Goal: Find contact information: Find contact information

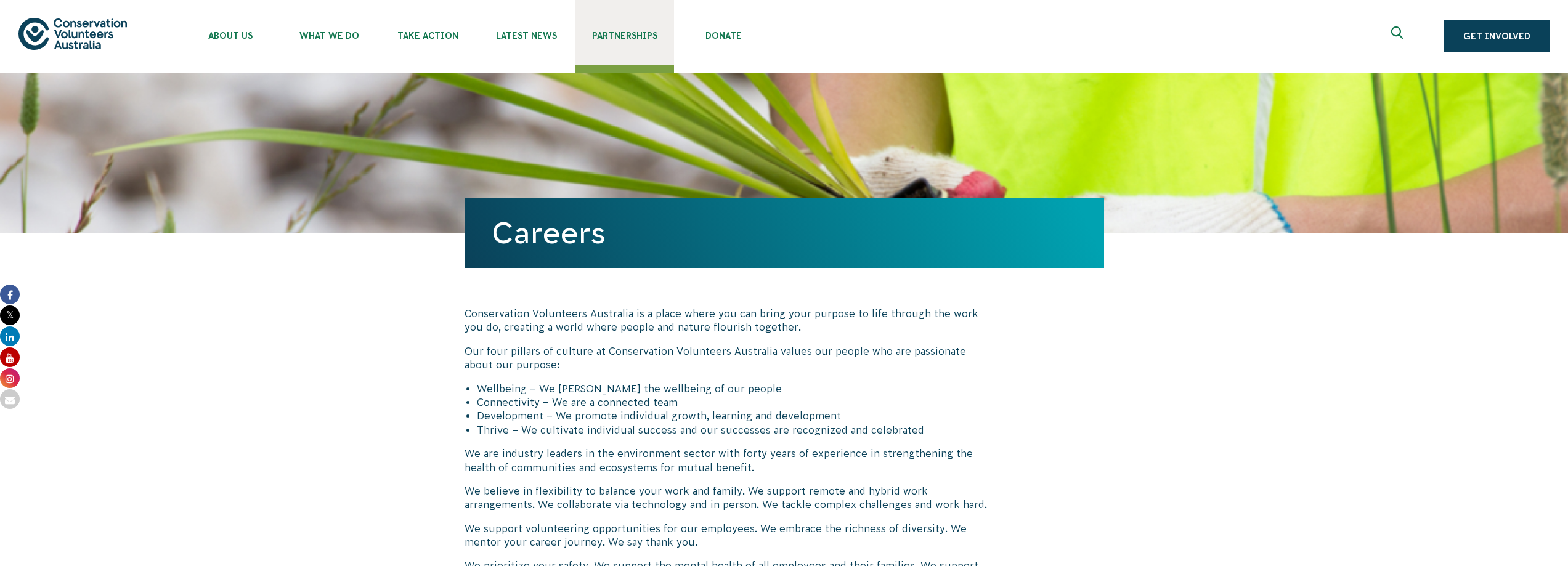
click at [674, 41] on span "Partnerships" at bounding box center [624, 36] width 98 height 10
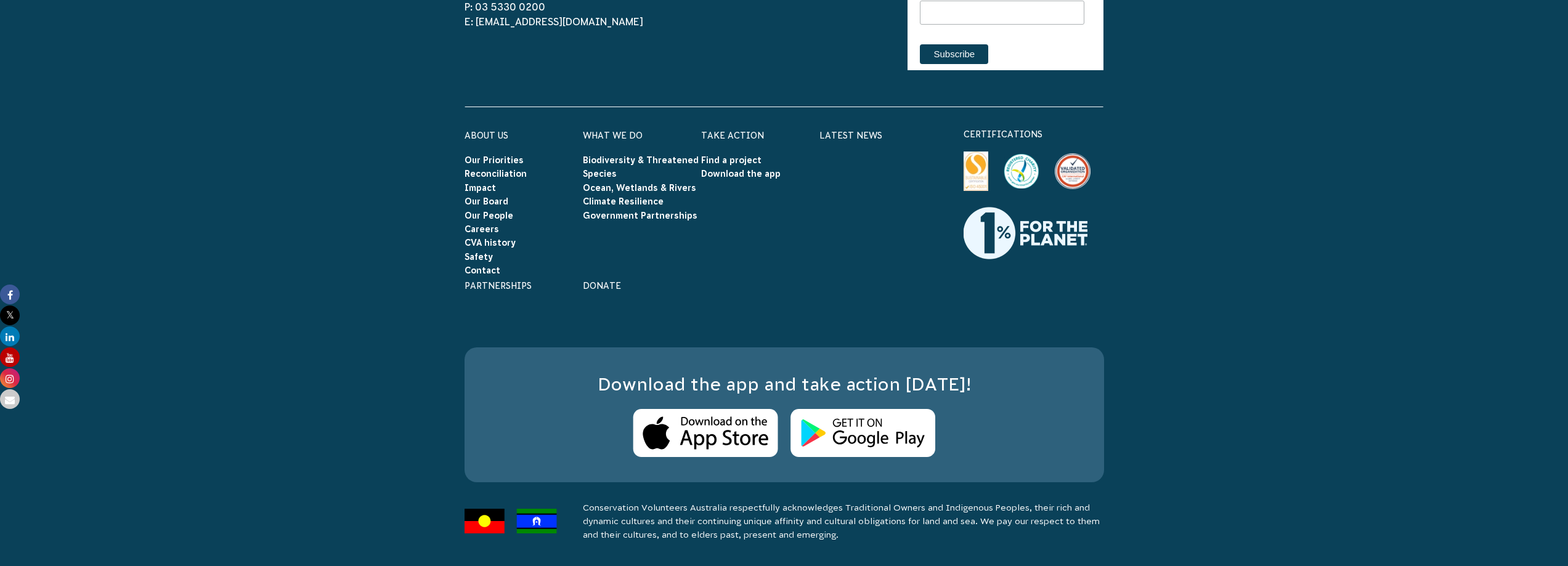
scroll to position [4066, 0]
drag, startPoint x: 431, startPoint y: 213, endPoint x: 460, endPoint y: 223, distance: 30.7
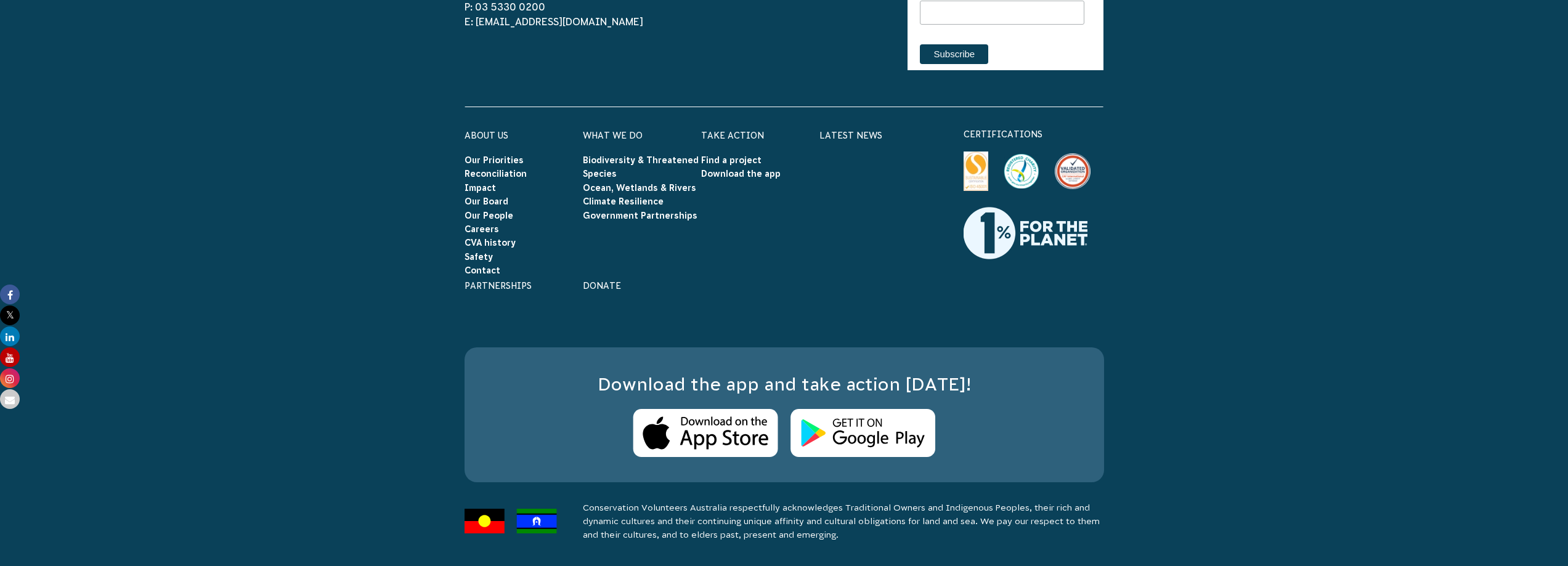
select select "Partnering on conservation and community projects"
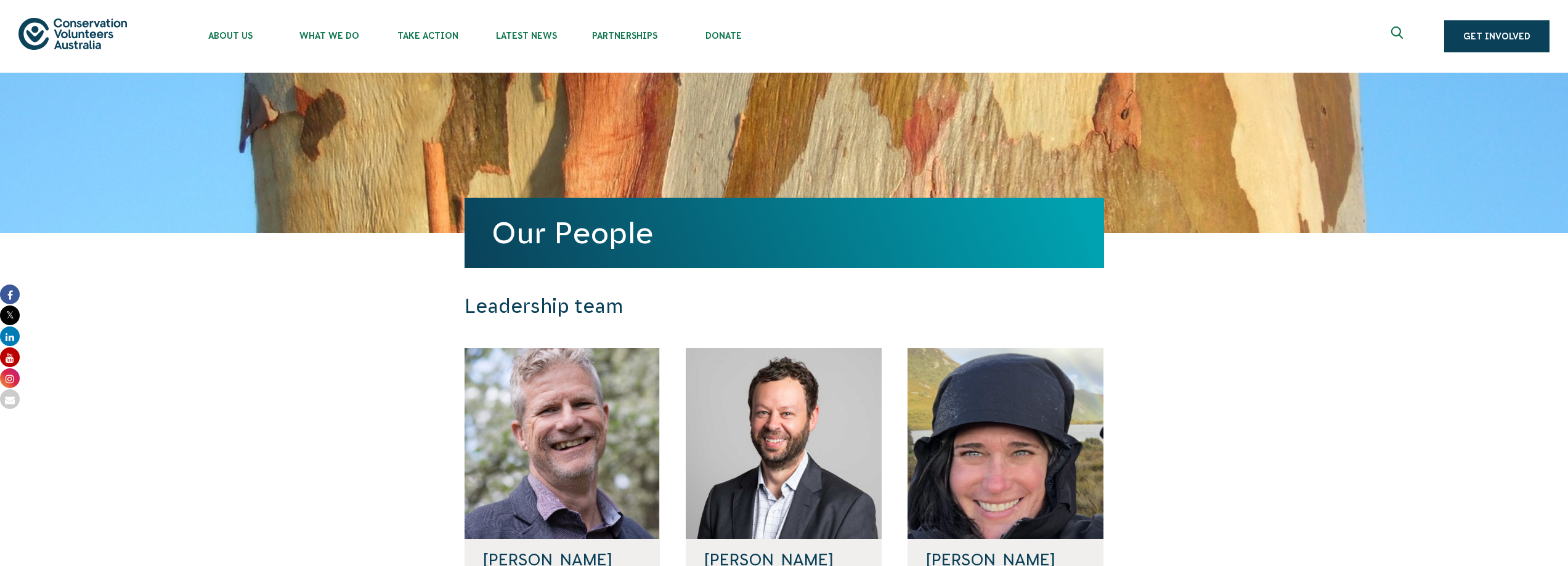
click at [1391, 36] on icon "Expand search box" at bounding box center [1398, 36] width 15 height 18
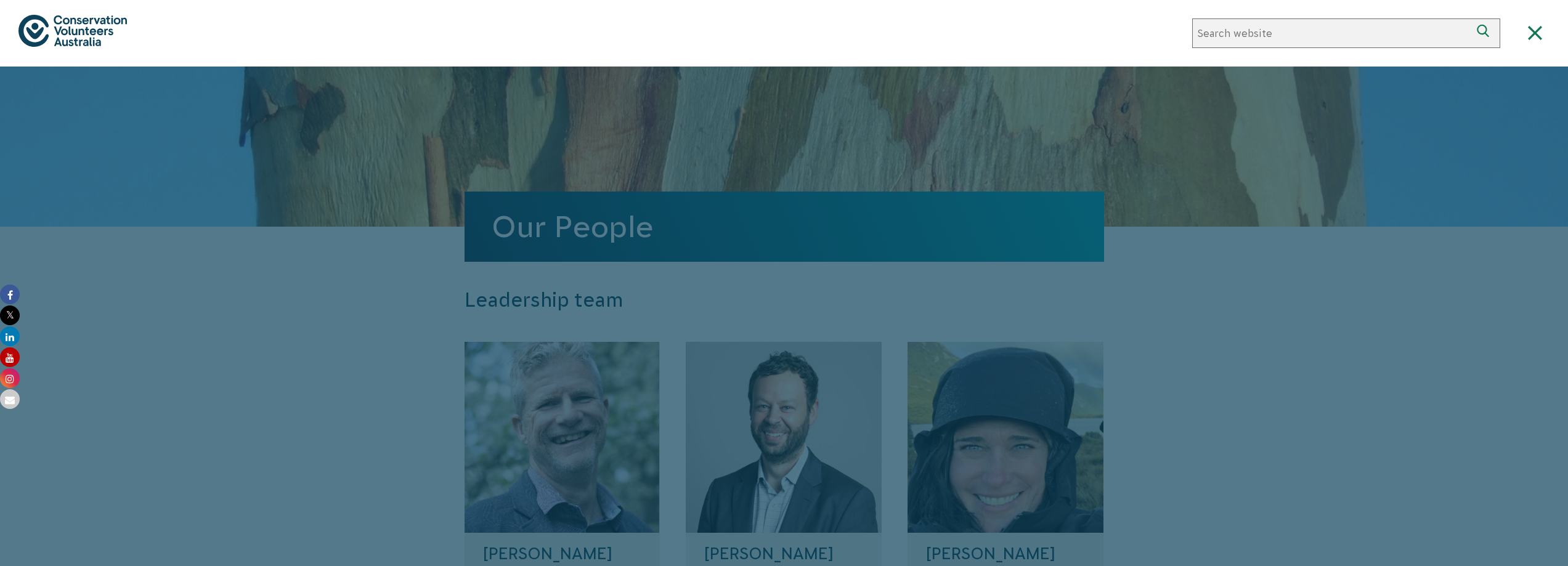
click at [1237, 48] on input "Search website" at bounding box center [1332, 33] width 279 height 30
type input "Linda gladstone"
click at [1471, 18] on button "Search" at bounding box center [1485, 33] width 30 height 30
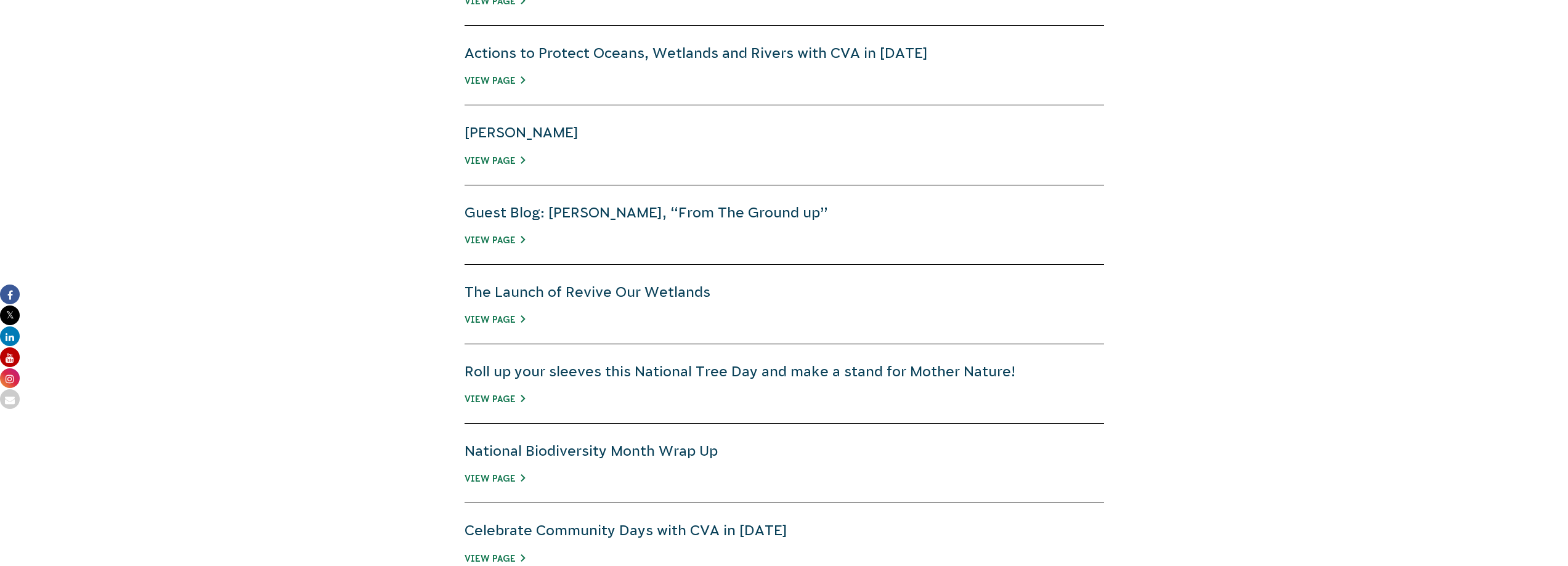
scroll to position [555, 0]
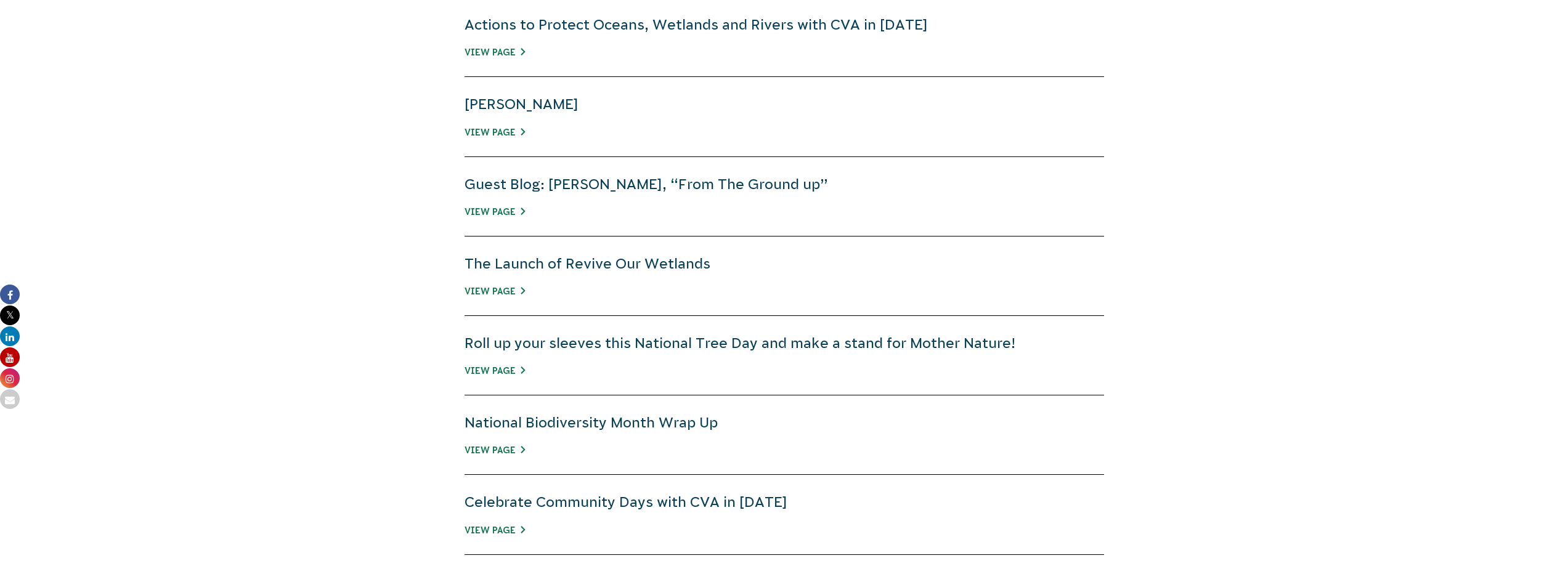
click at [464, 157] on div "Linda Fahle View Page" at bounding box center [784, 117] width 639 height 79
click at [464, 137] on link "View Page" at bounding box center [494, 132] width 60 height 10
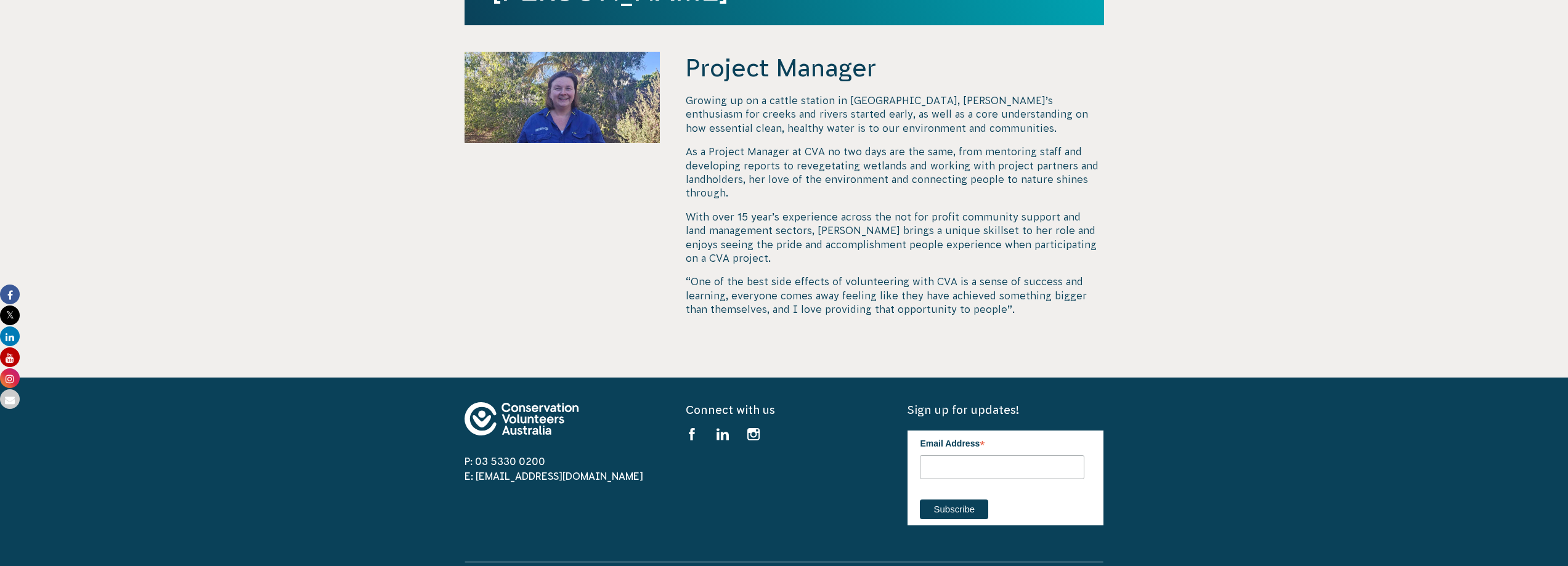
scroll to position [370, 0]
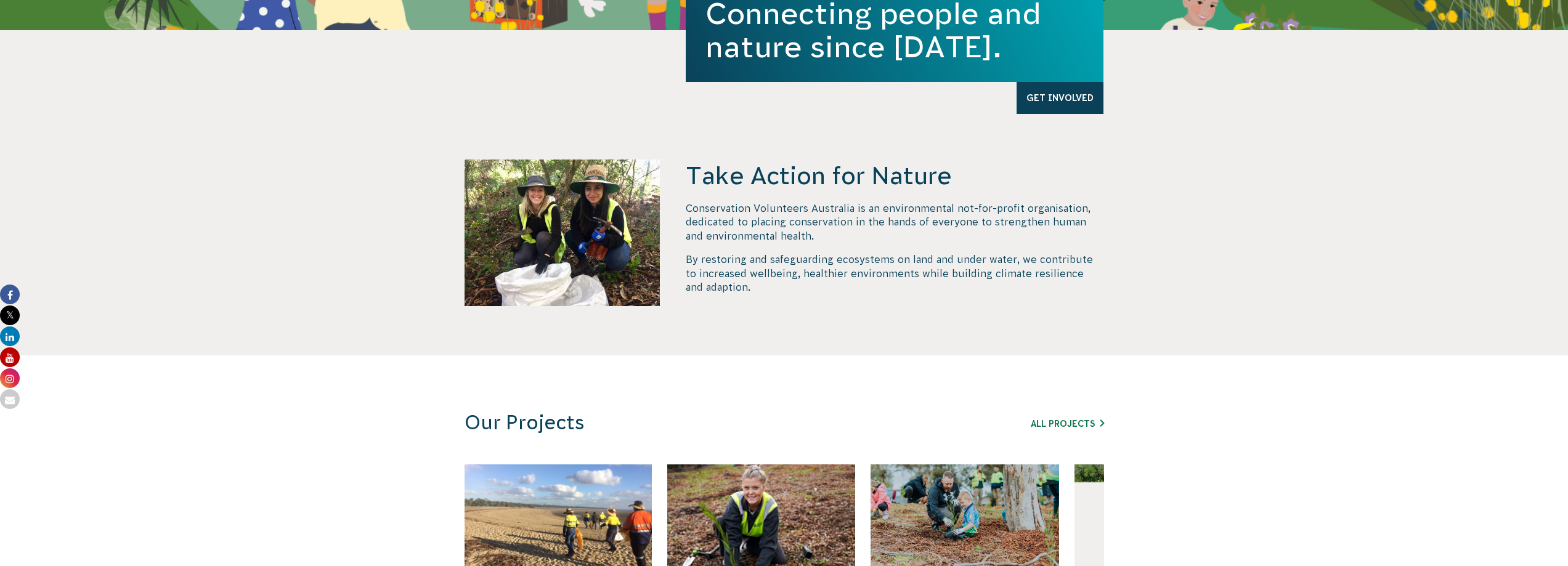
scroll to position [431, 0]
